Goal: Information Seeking & Learning: Learn about a topic

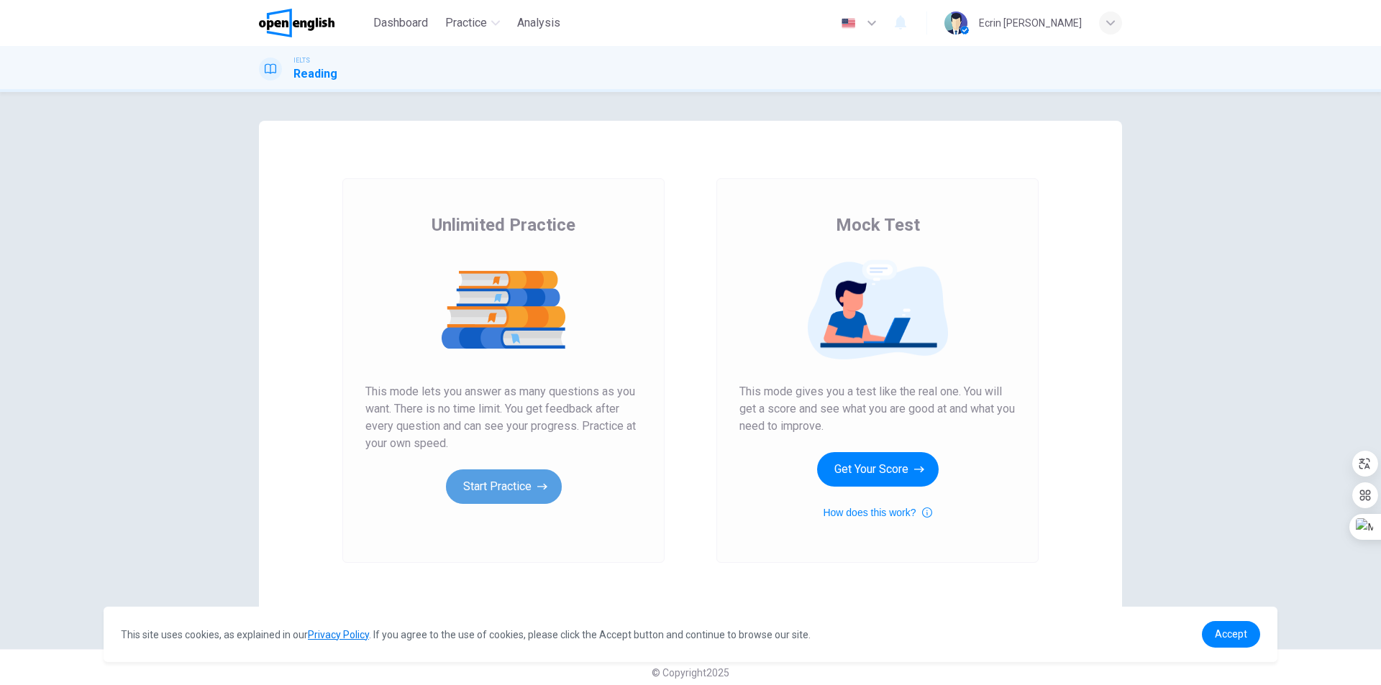
click at [468, 491] on button "Start Practice" at bounding box center [504, 487] width 116 height 35
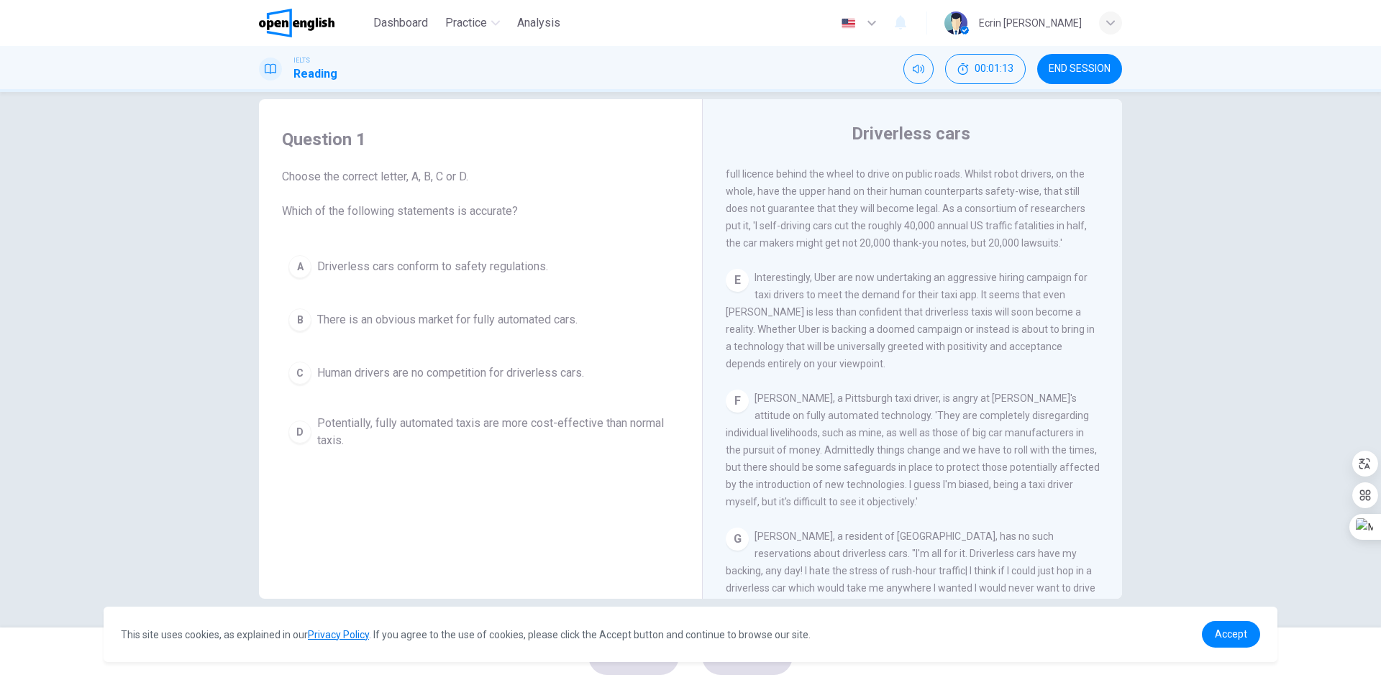
scroll to position [863, 0]
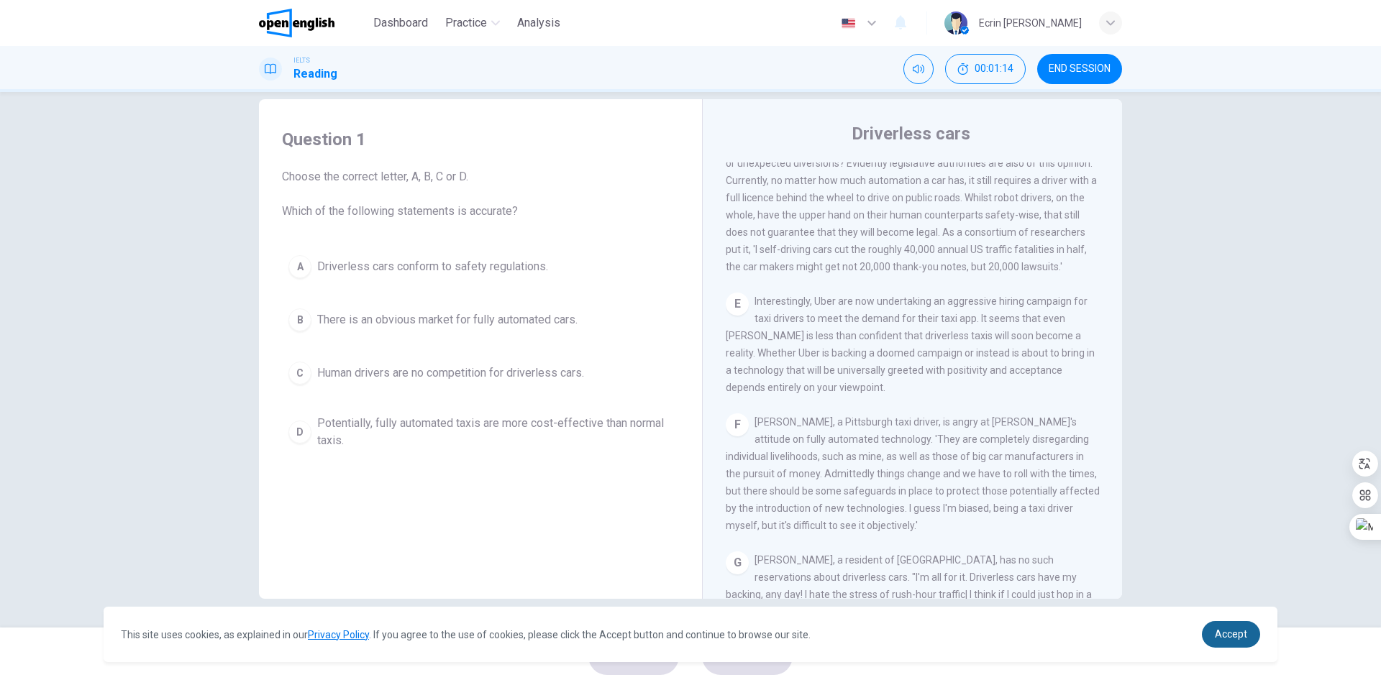
click at [1240, 637] on span "Accept" at bounding box center [1231, 635] width 32 height 12
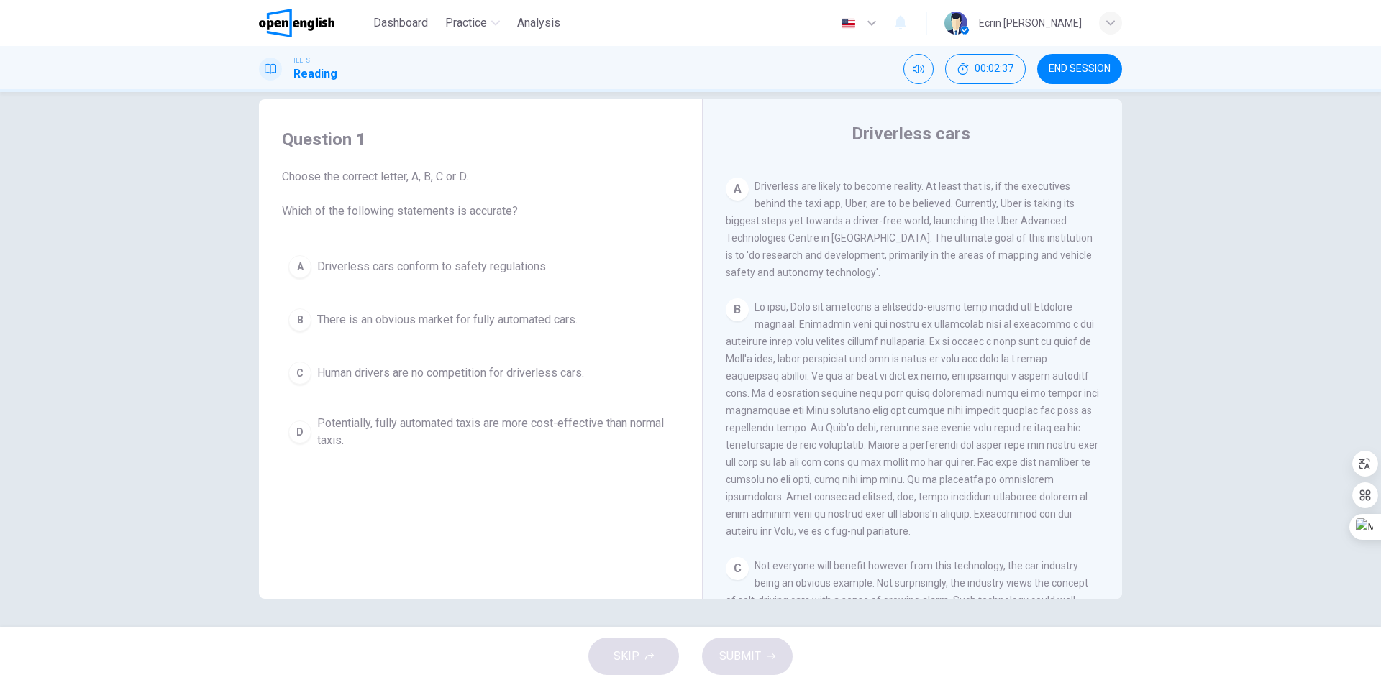
scroll to position [432, 0]
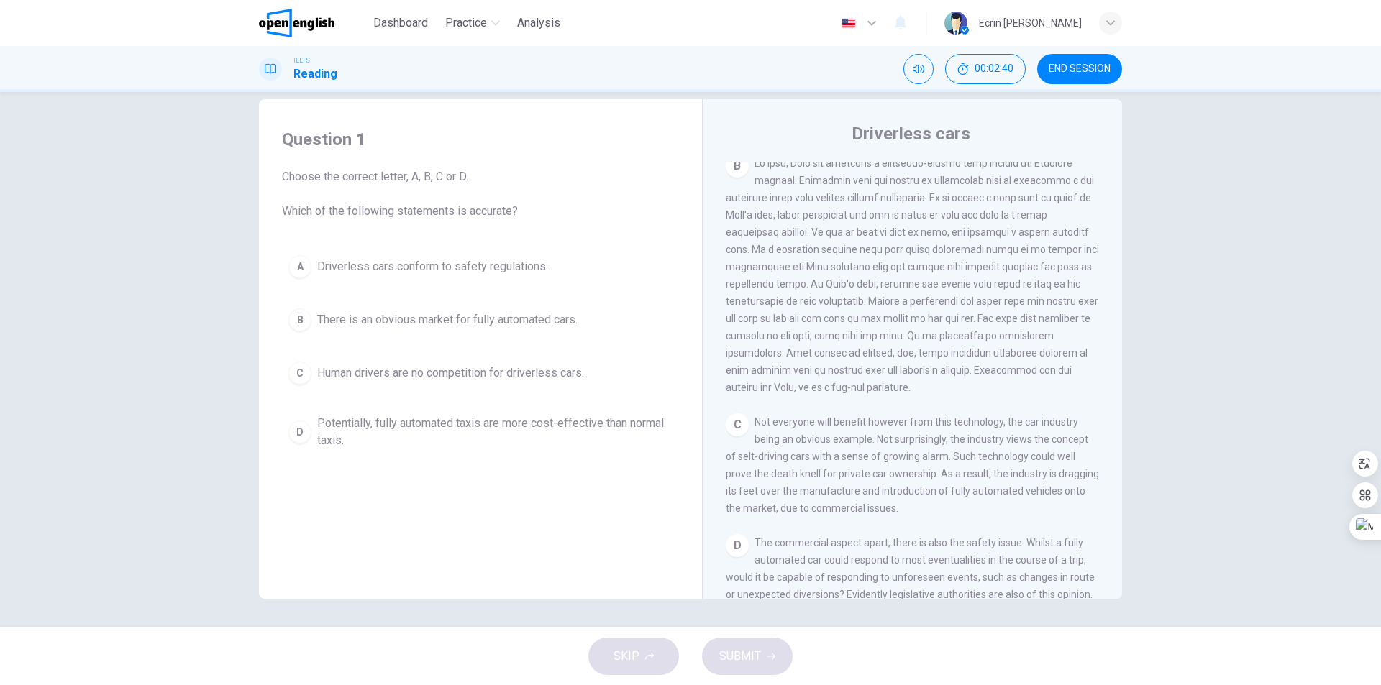
drag, startPoint x: 755, startPoint y: 165, endPoint x: 775, endPoint y: 166, distance: 20.9
click at [775, 166] on span at bounding box center [912, 276] width 373 height 236
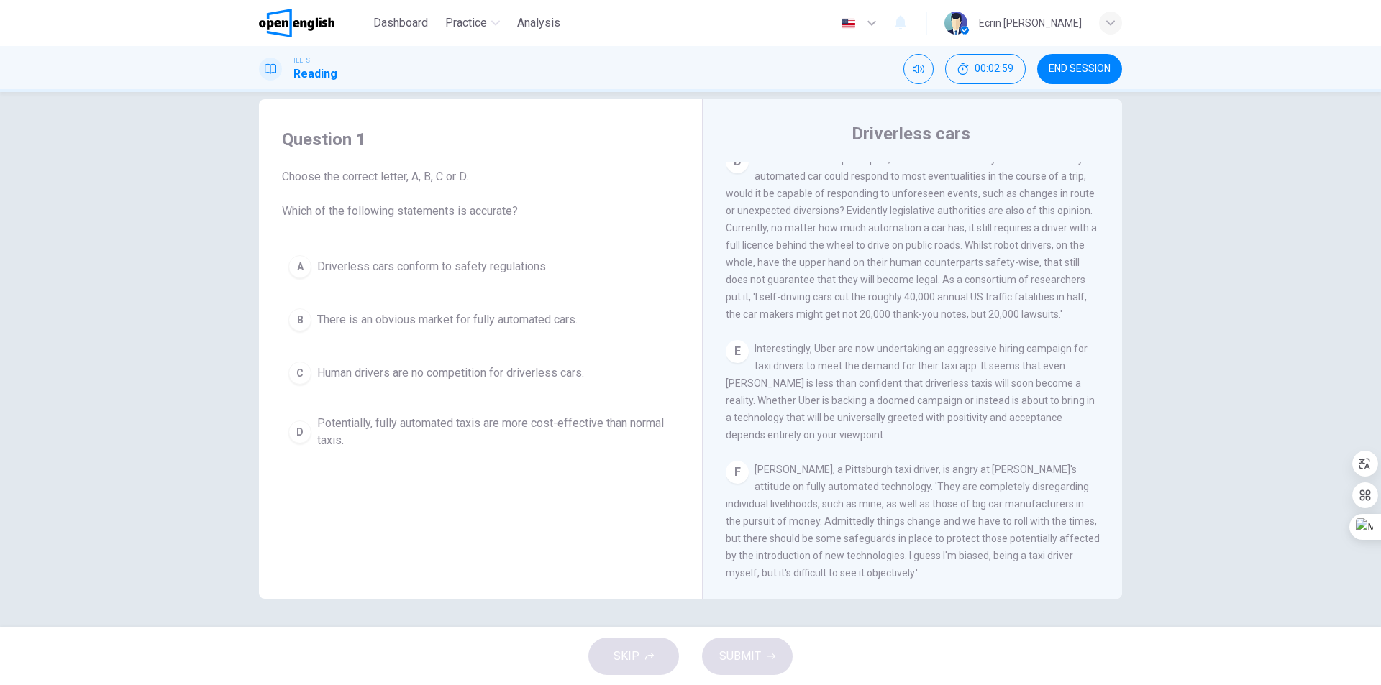
scroll to position [791, 0]
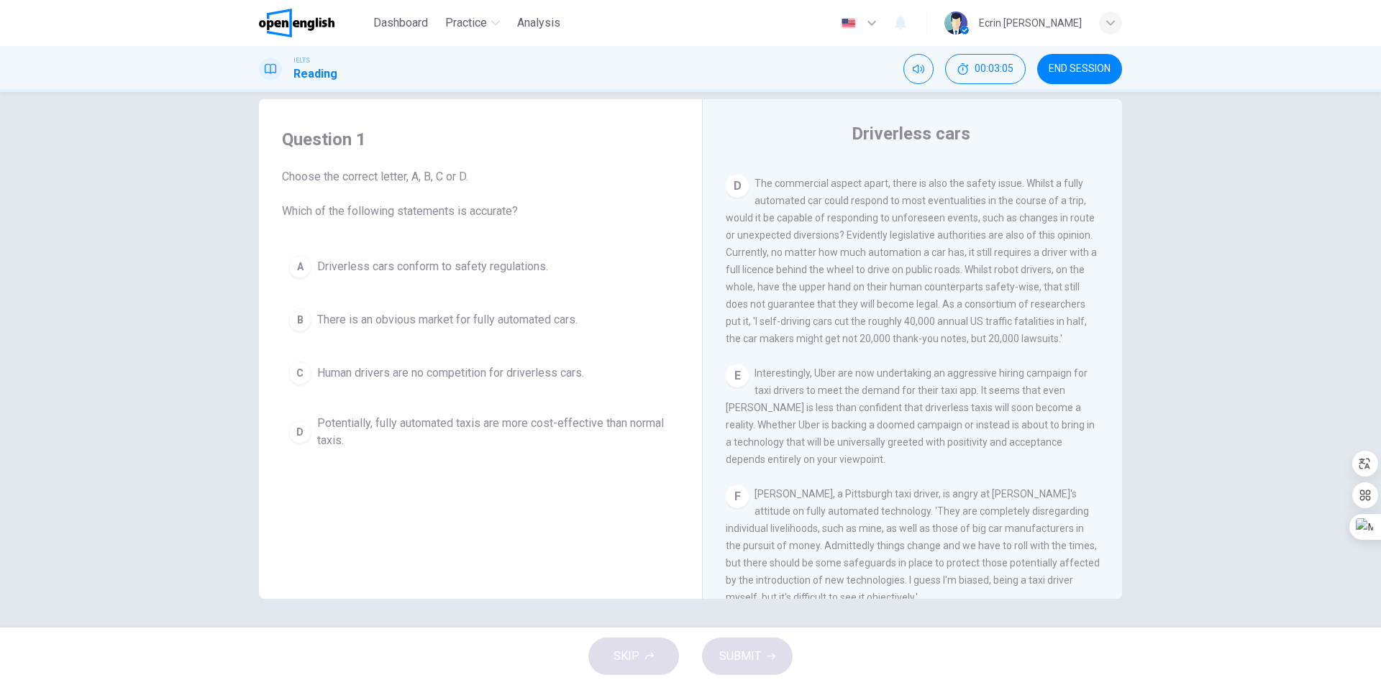
click at [726, 198] on div "D" at bounding box center [737, 186] width 23 height 23
click at [299, 426] on div "D" at bounding box center [299, 432] width 23 height 23
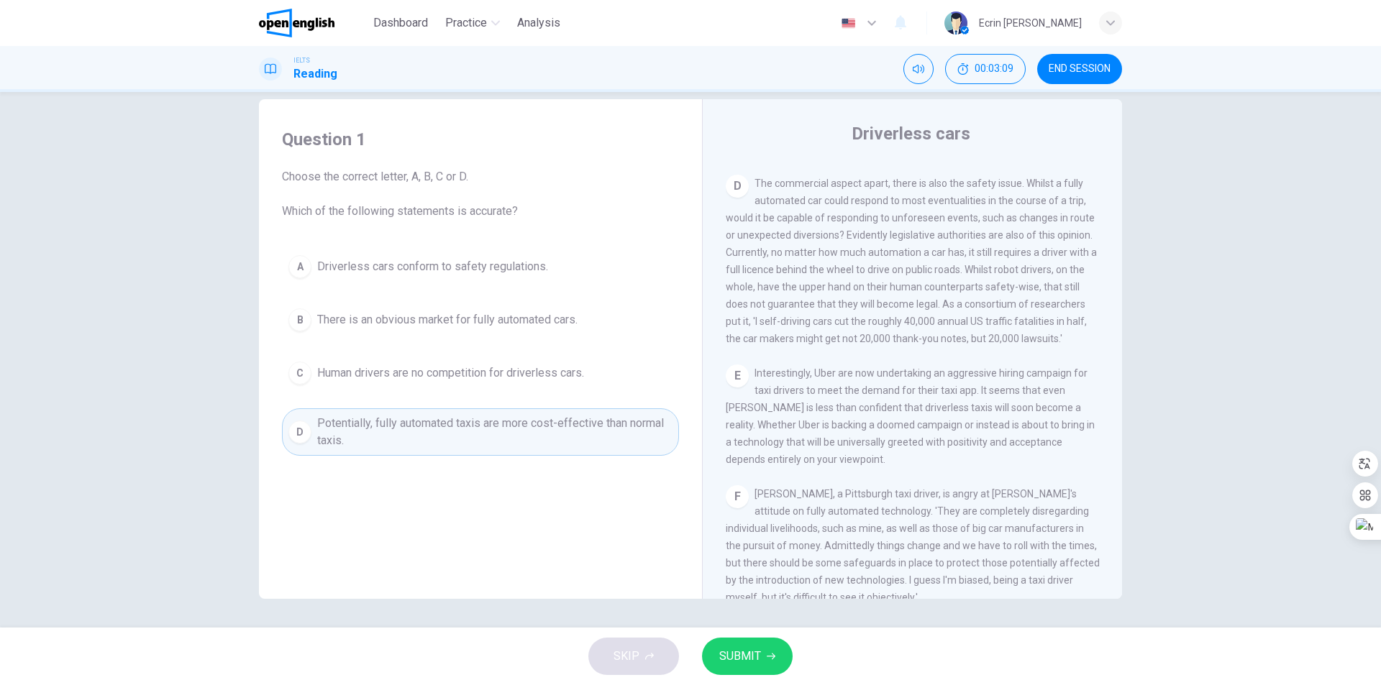
click at [617, 656] on div "SKIP SUBMIT" at bounding box center [690, 657] width 1381 height 58
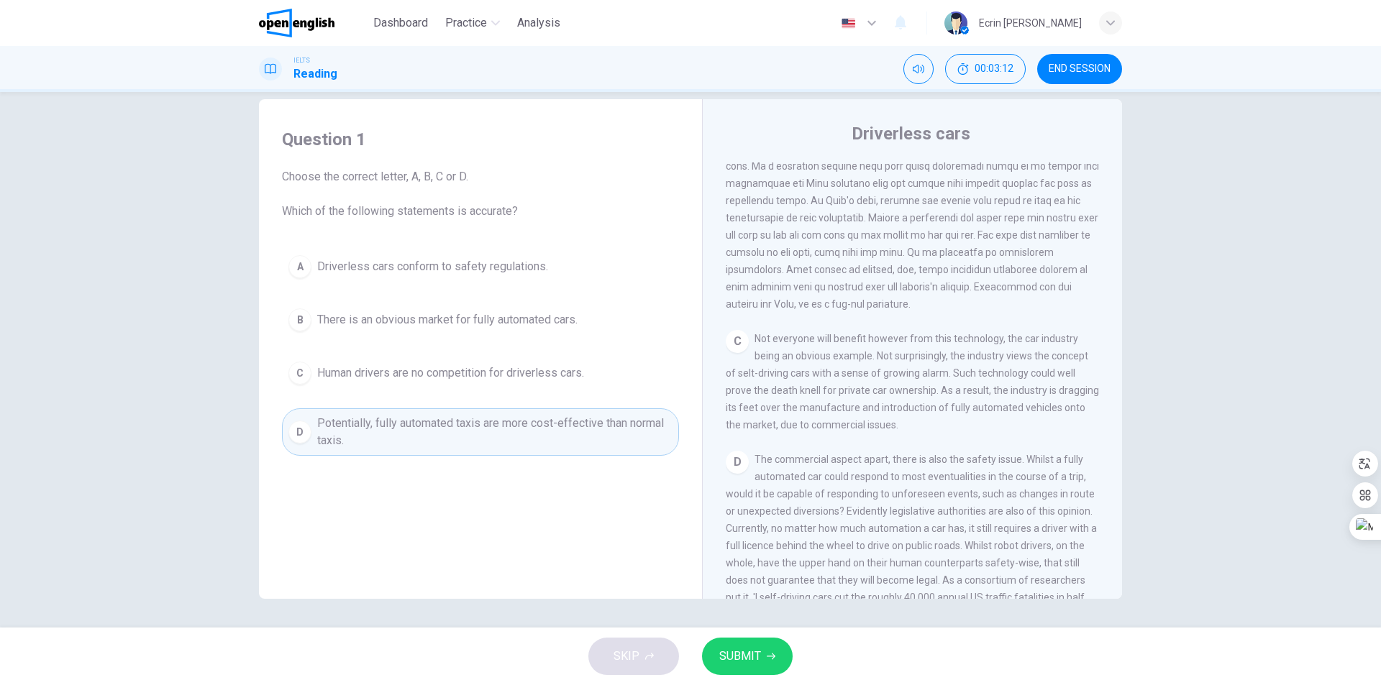
scroll to position [432, 0]
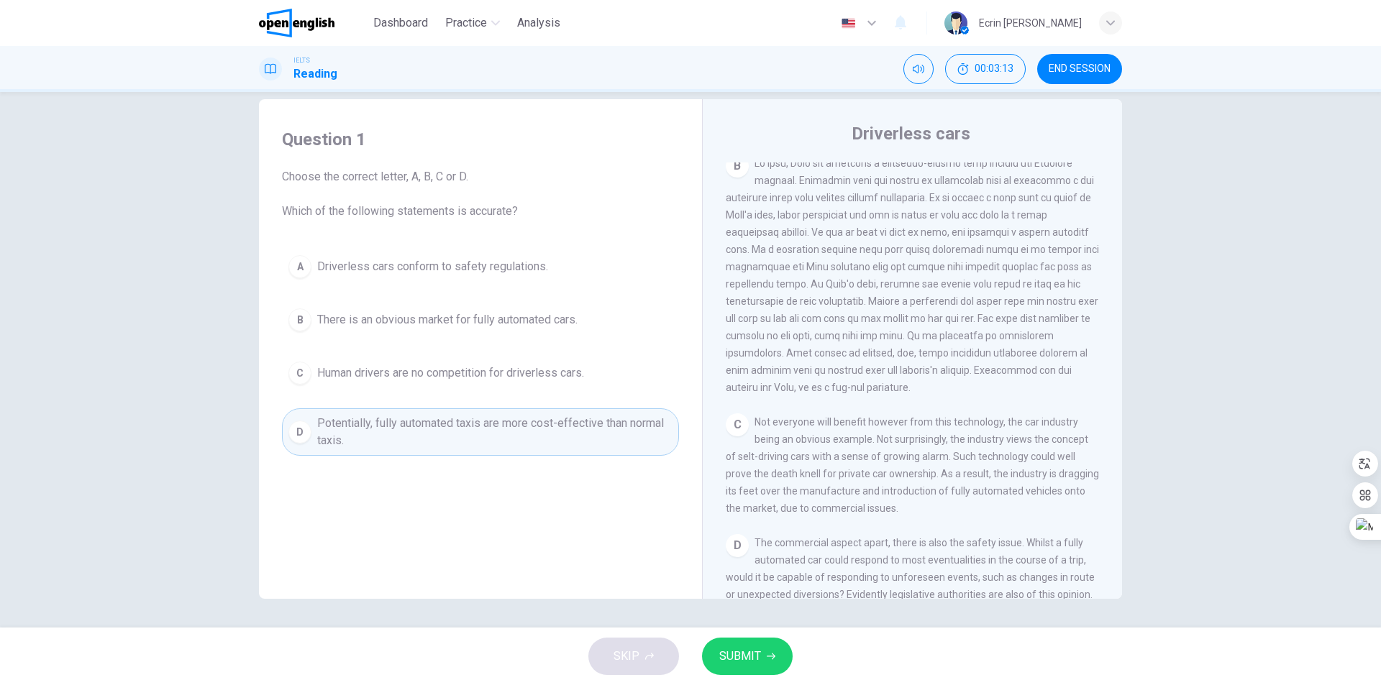
click at [774, 652] on button "SUBMIT" at bounding box center [747, 656] width 91 height 37
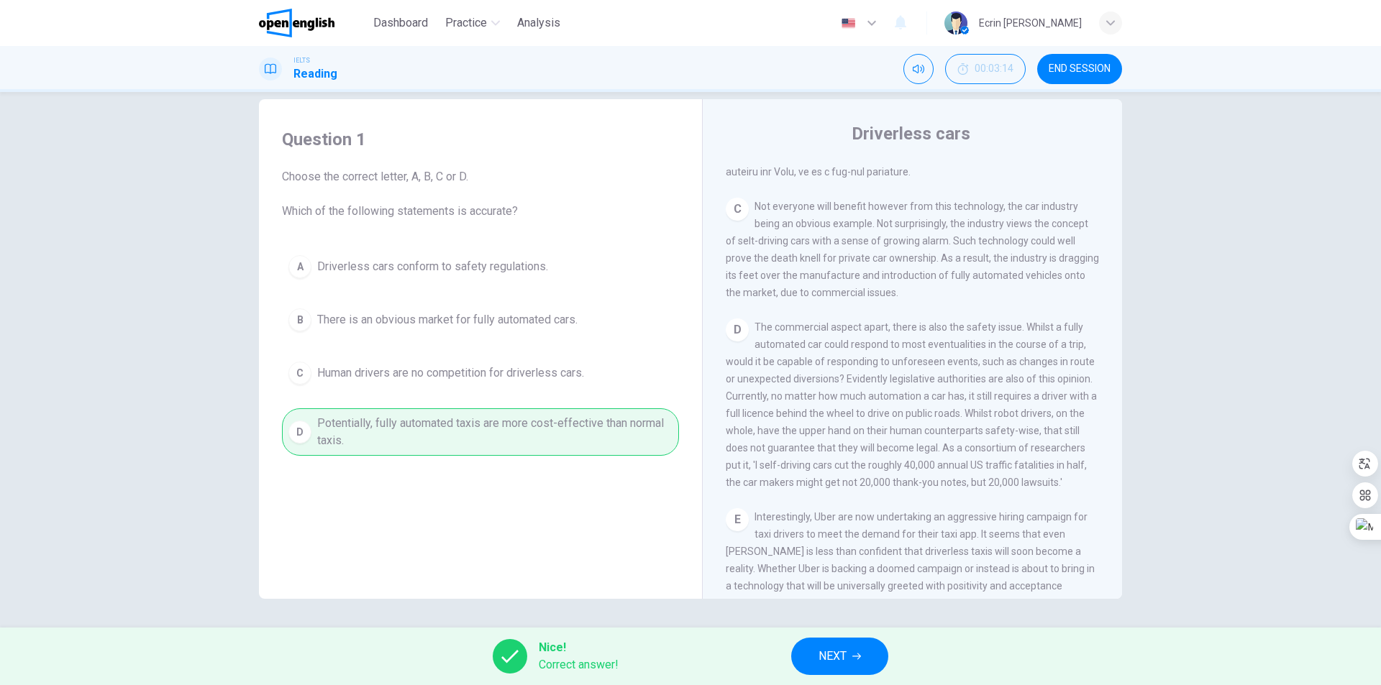
scroll to position [791, 0]
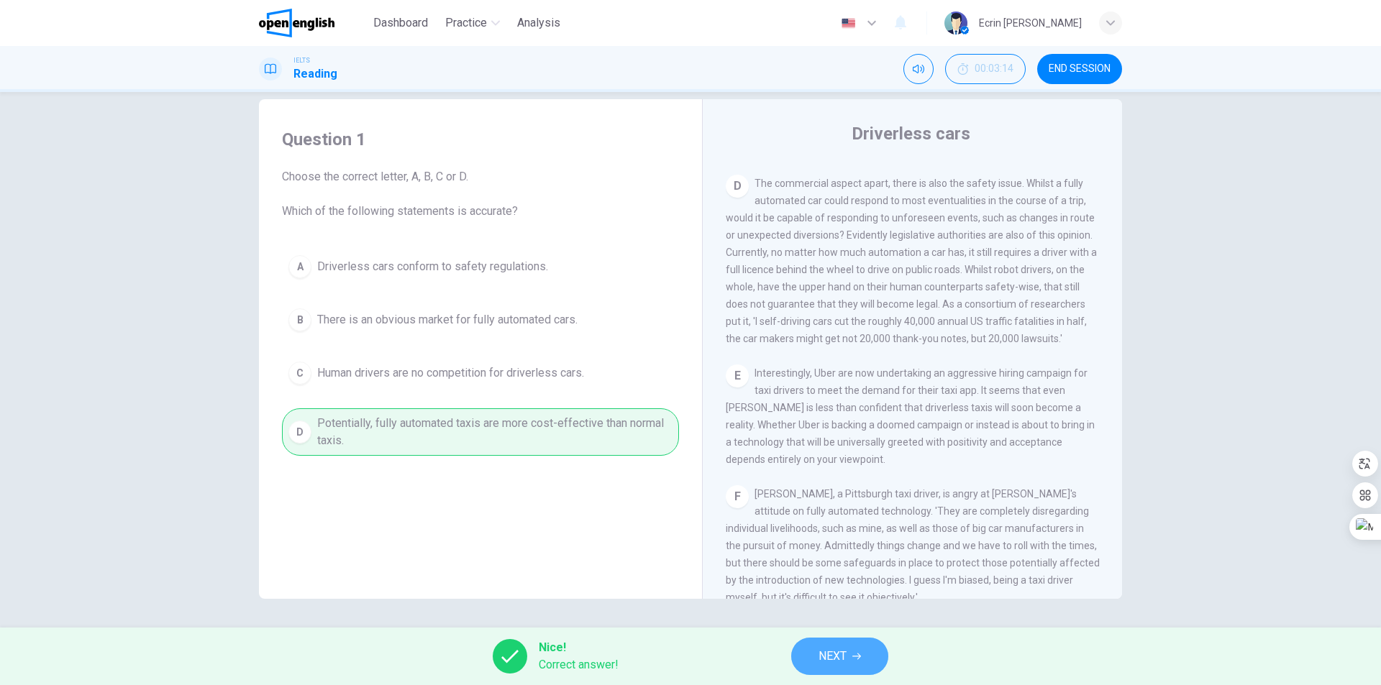
click at [809, 656] on button "NEXT" at bounding box center [839, 656] width 97 height 37
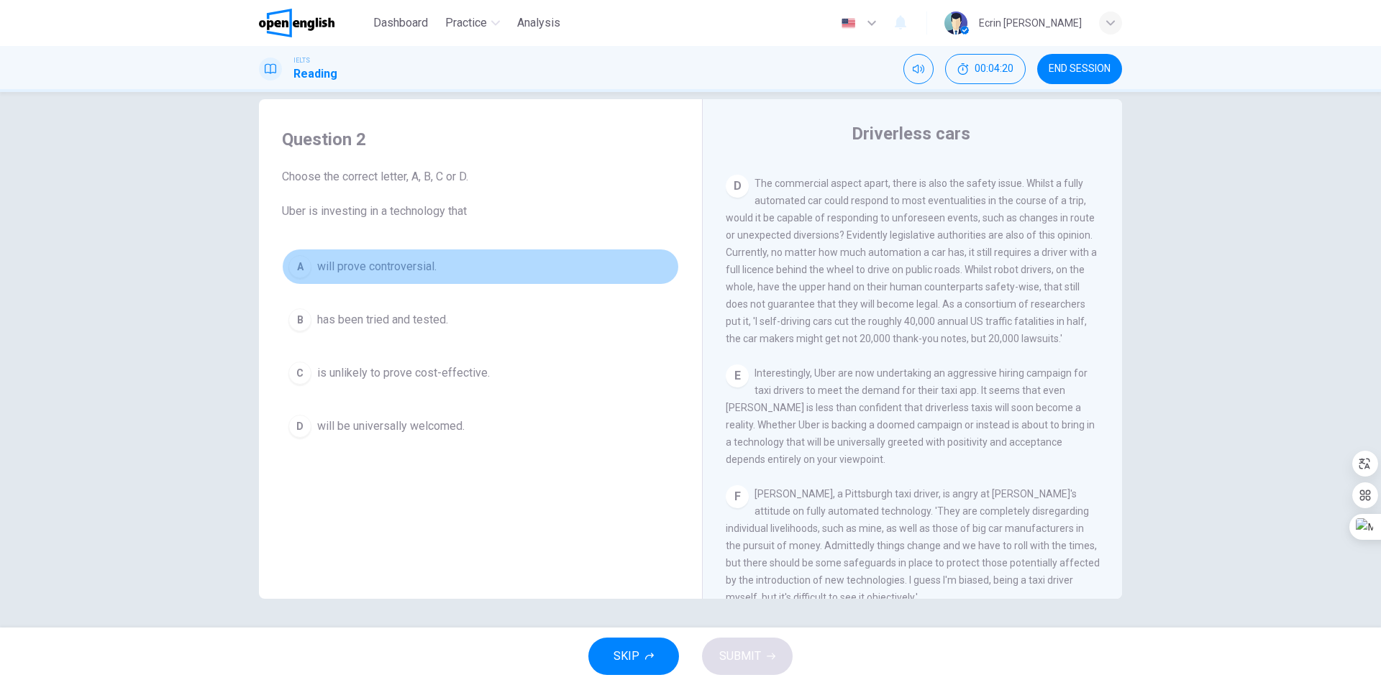
click at [350, 270] on span "will prove controversial." at bounding box center [376, 266] width 119 height 17
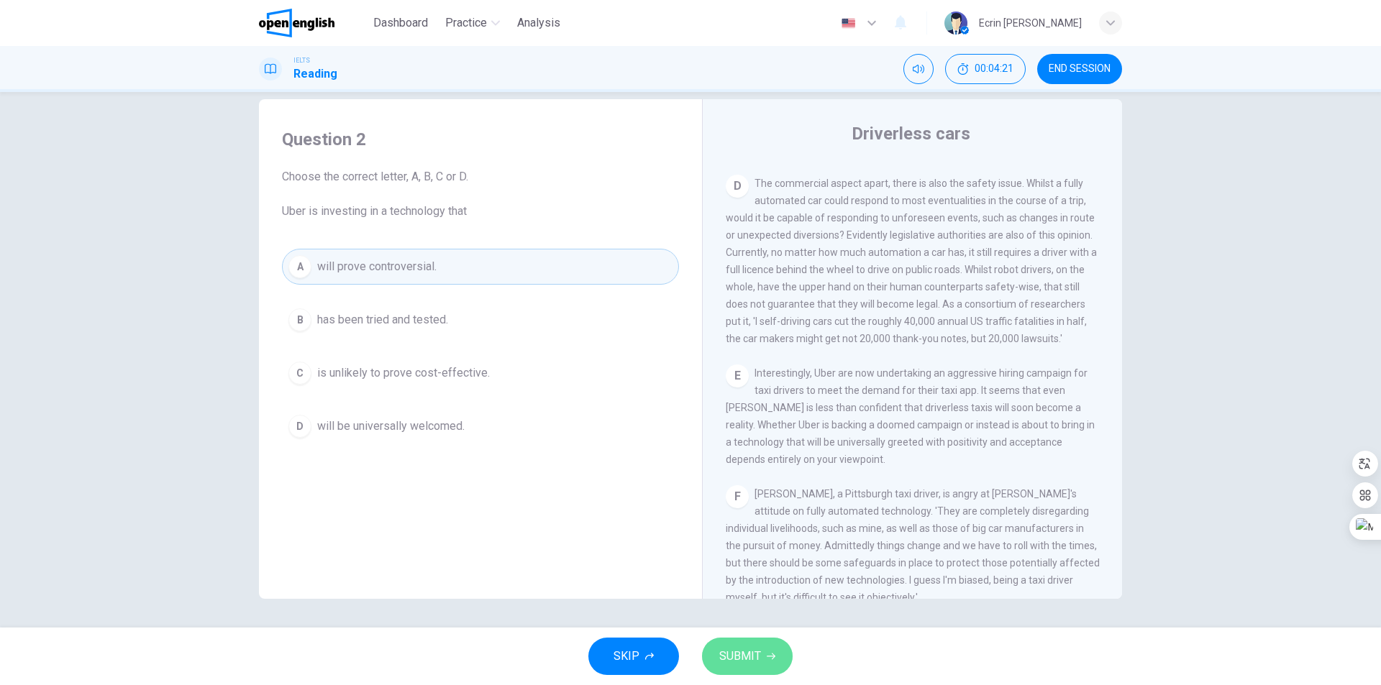
click at [768, 660] on icon "button" at bounding box center [771, 656] width 9 height 9
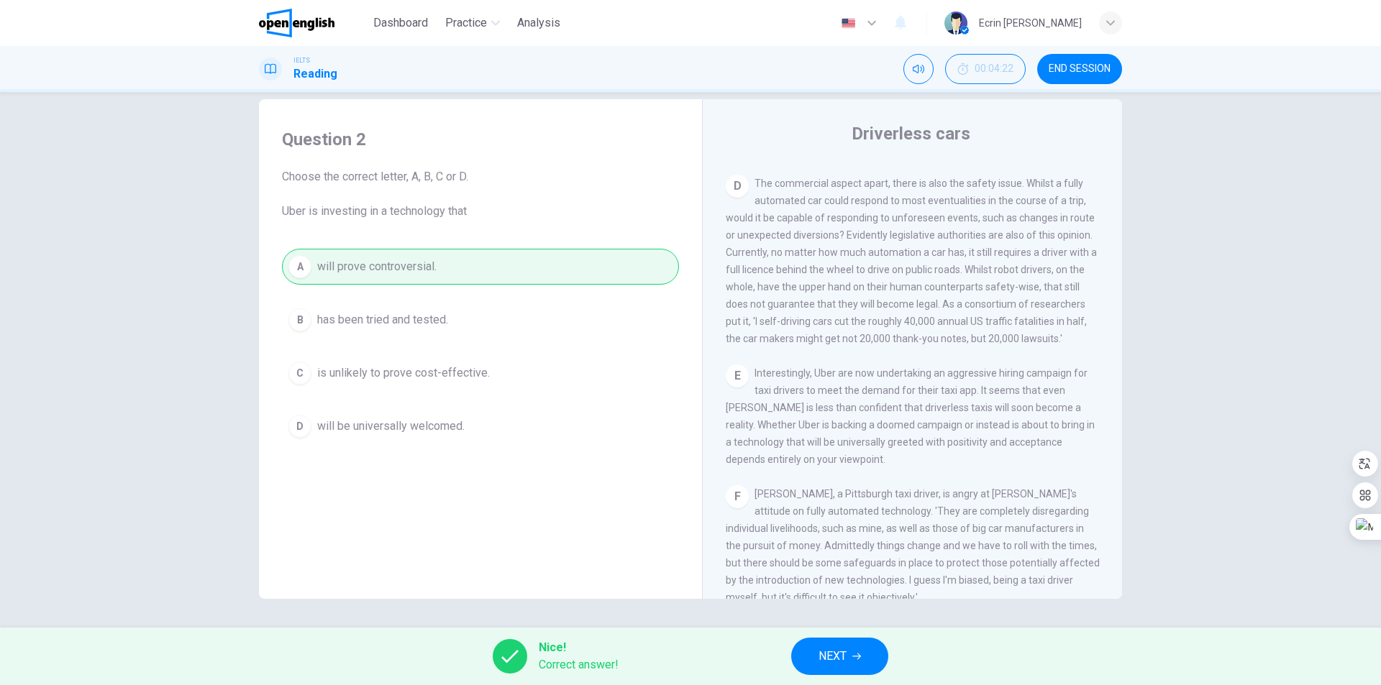
click at [1057, 72] on span "END SESSION" at bounding box center [1080, 69] width 62 height 12
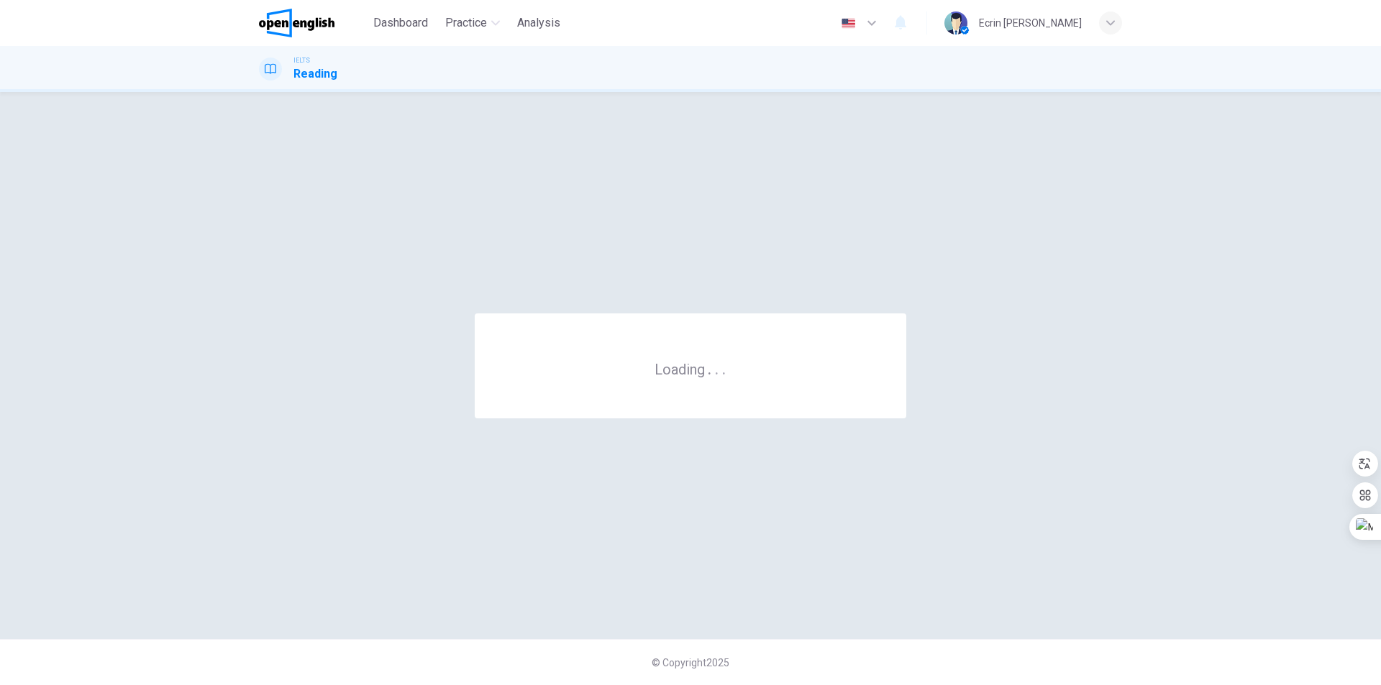
scroll to position [0, 0]
